Goal: Register for event/course

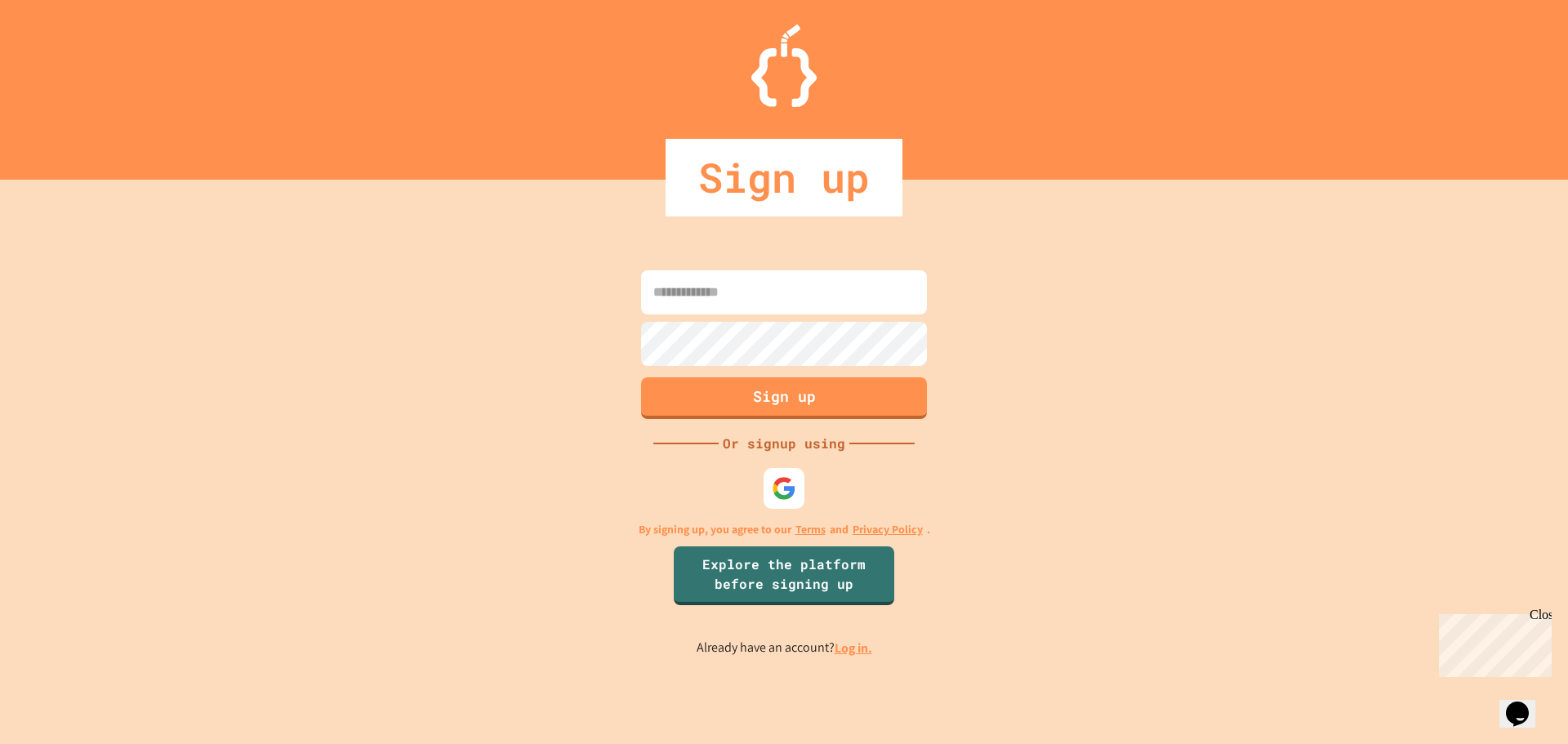
click at [333, 288] on div "Sign up Or signup using By signing up, you agree to our Terms and Privacy Polic…" at bounding box center [784, 462] width 1568 height 564
click at [769, 295] on input at bounding box center [784, 291] width 286 height 44
click at [776, 478] on img at bounding box center [784, 487] width 27 height 27
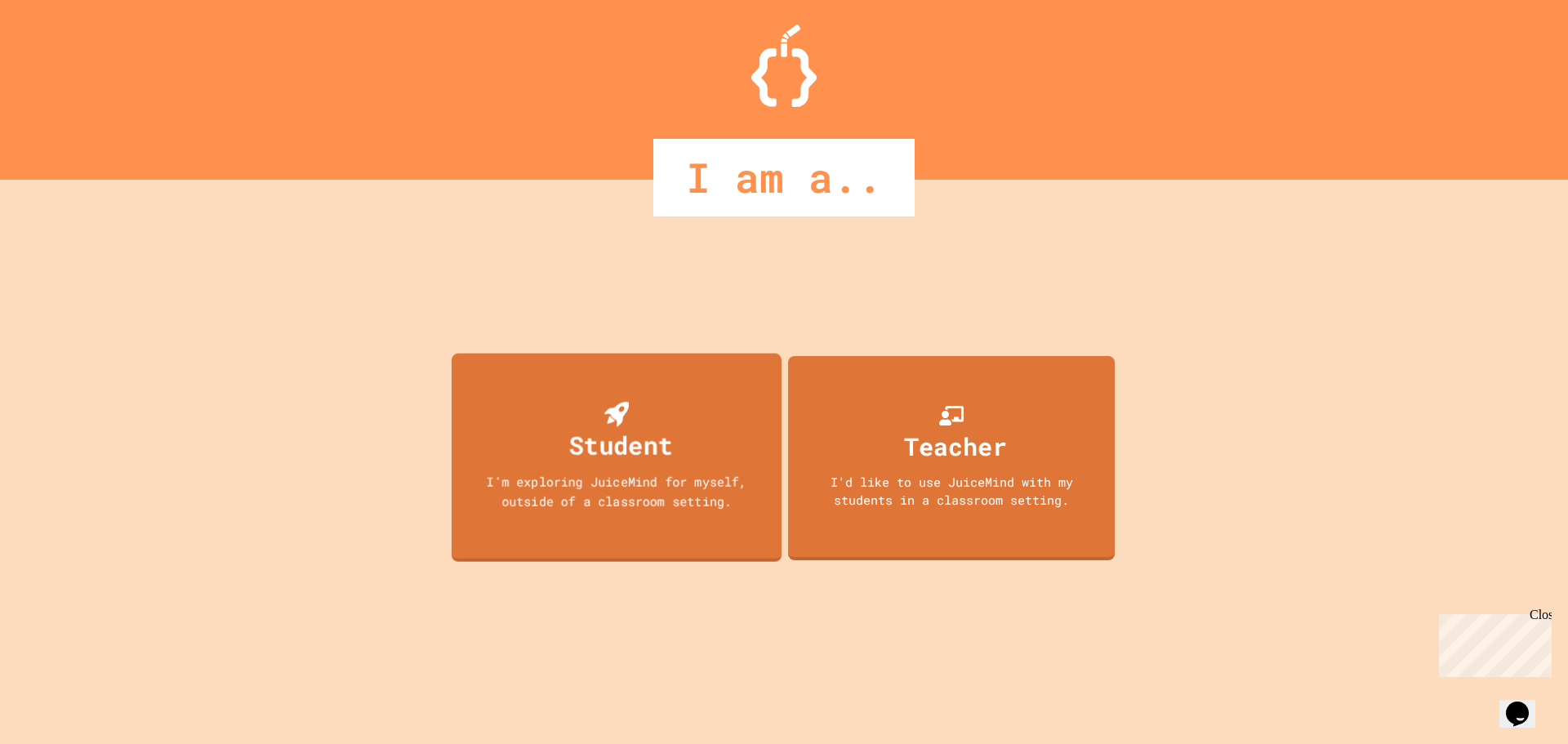
click at [617, 477] on div "I'm exploring JuiceMind for myself, outside of a classroom setting." at bounding box center [617, 491] width 298 height 37
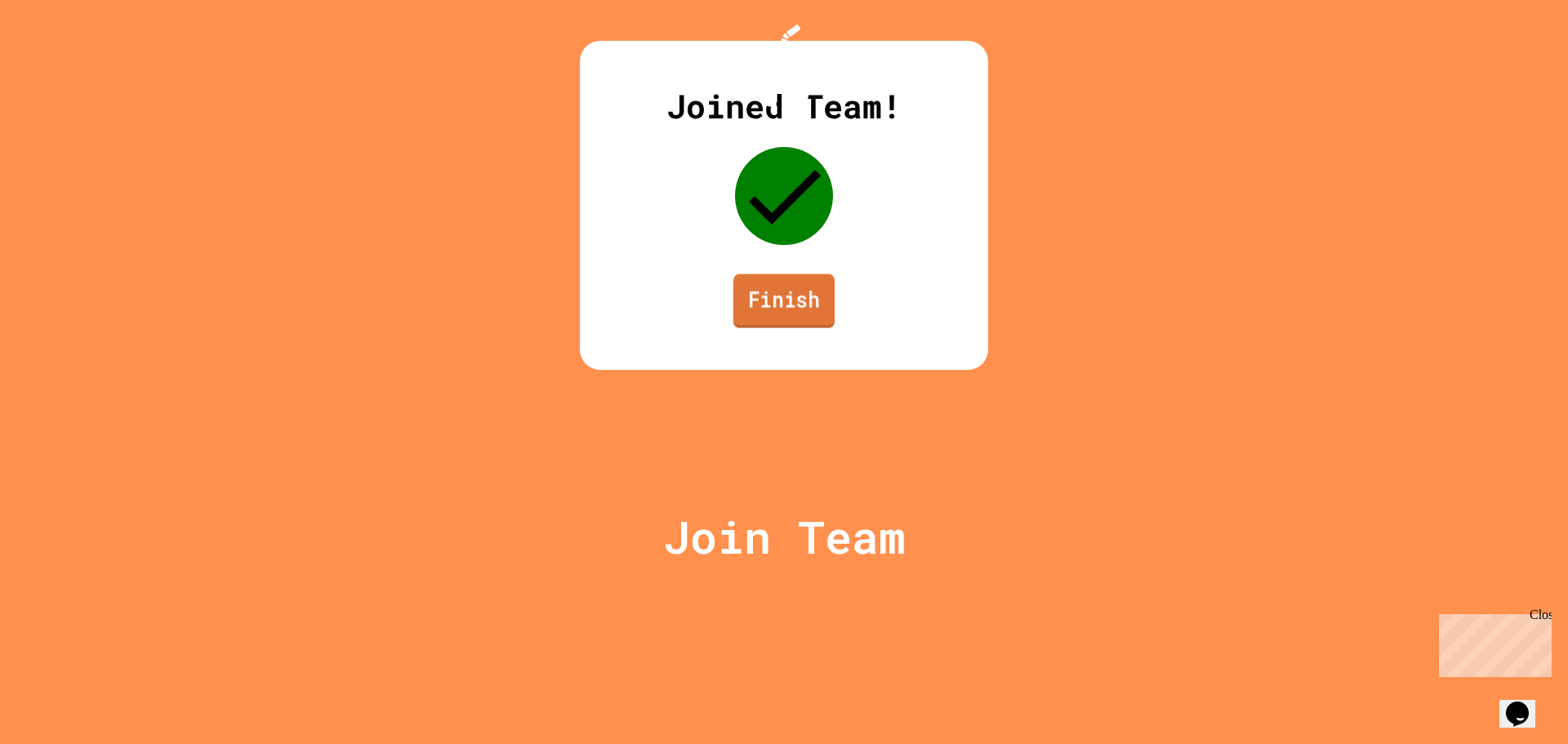
click at [823, 327] on link "Finish" at bounding box center [784, 300] width 102 height 53
